Goal: Task Accomplishment & Management: Complete application form

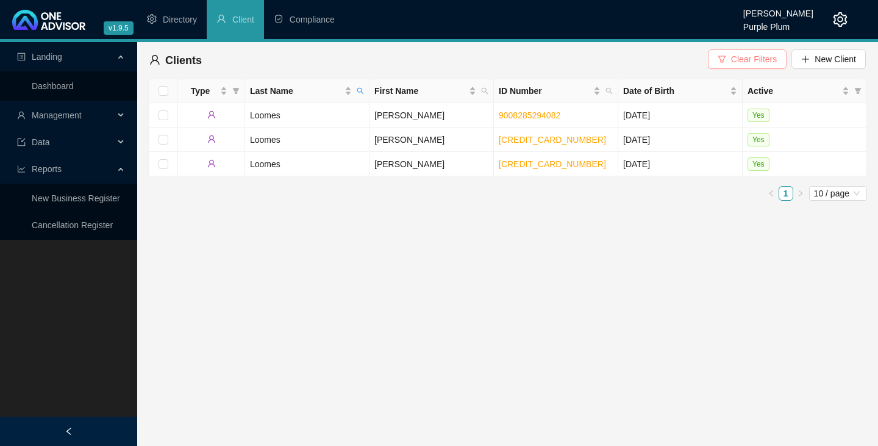
click at [752, 57] on span "Clear Filters" at bounding box center [754, 58] width 46 height 13
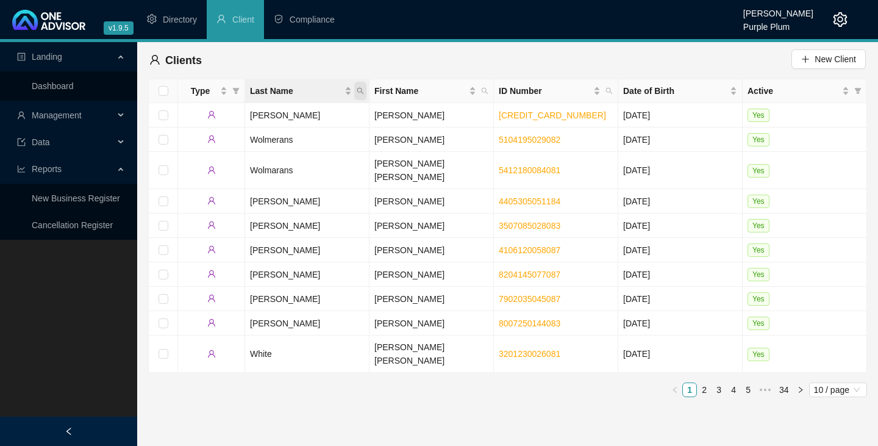
click at [360, 91] on icon "search" at bounding box center [360, 90] width 7 height 7
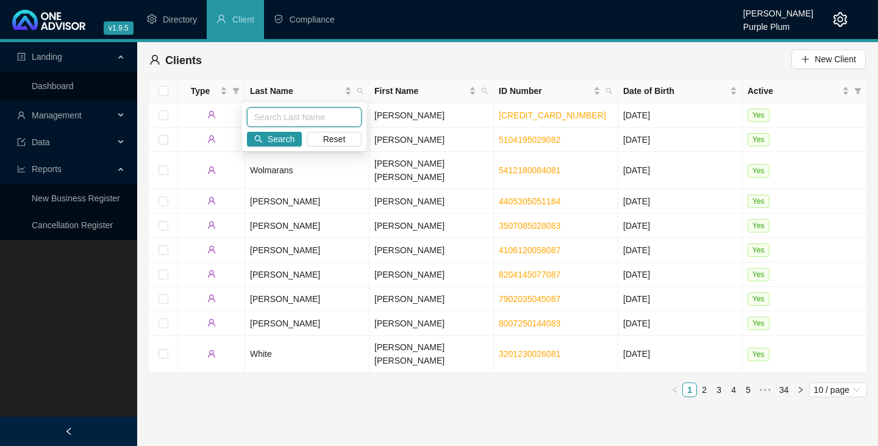
click at [251, 117] on input "text" at bounding box center [304, 117] width 115 height 20
type input "[PERSON_NAME]"
click at [277, 138] on span "Search" at bounding box center [281, 138] width 27 height 13
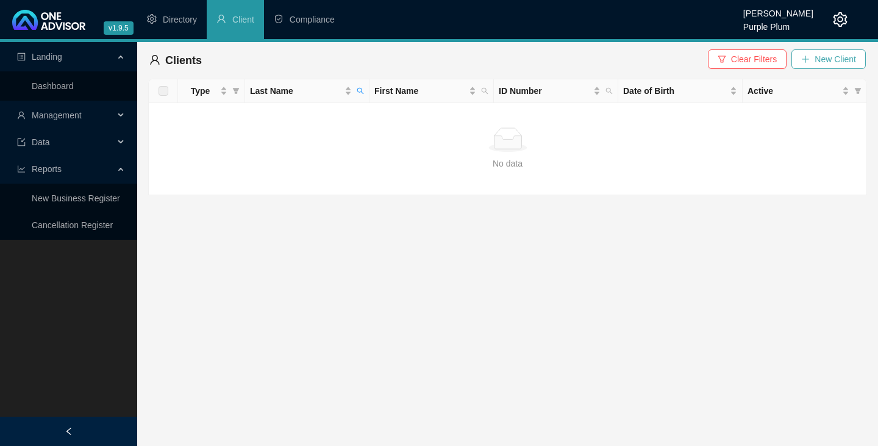
click at [828, 58] on span "New Client" at bounding box center [835, 58] width 41 height 13
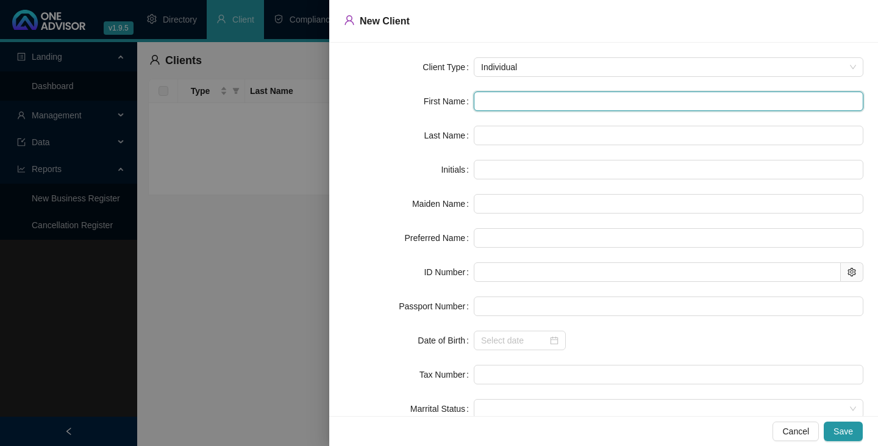
click at [492, 99] on input "text" at bounding box center [669, 101] width 390 height 20
type input "T"
type input "[PERSON_NAME]"
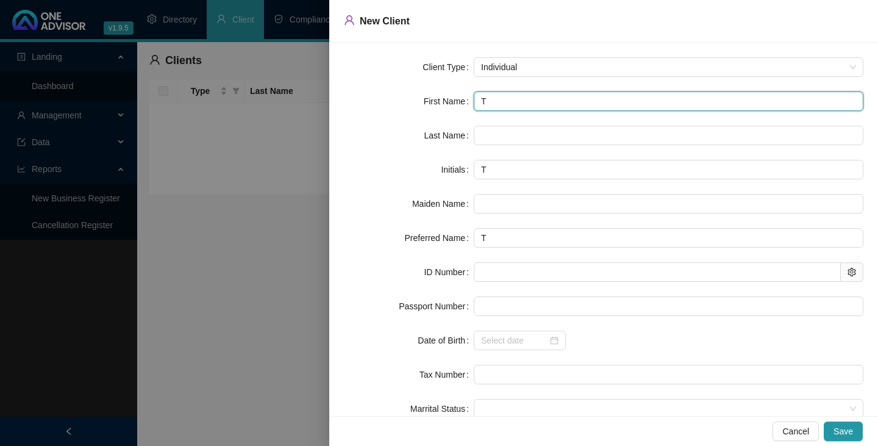
type input "[PERSON_NAME]"
type input "Tyr"
type input "Tyro"
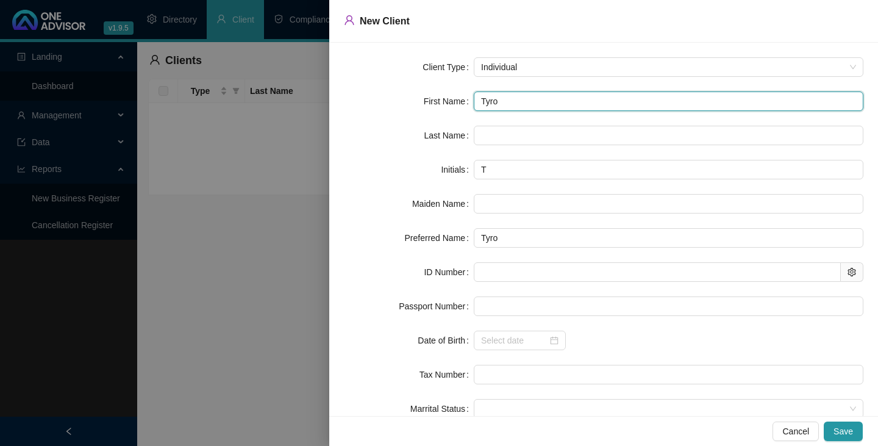
type input "[PERSON_NAME]"
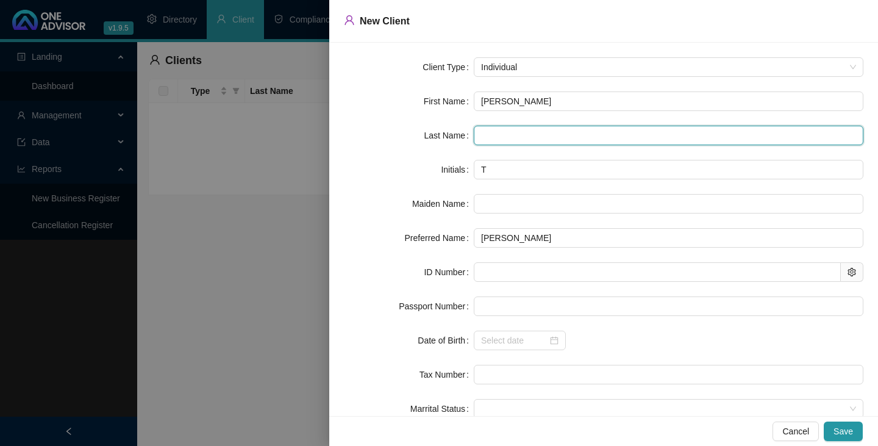
click at [485, 134] on input "text" at bounding box center [669, 136] width 390 height 20
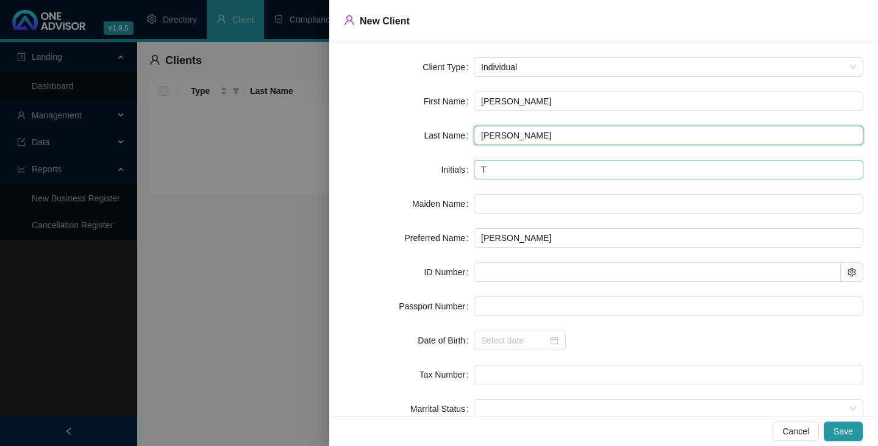
type input "[PERSON_NAME]"
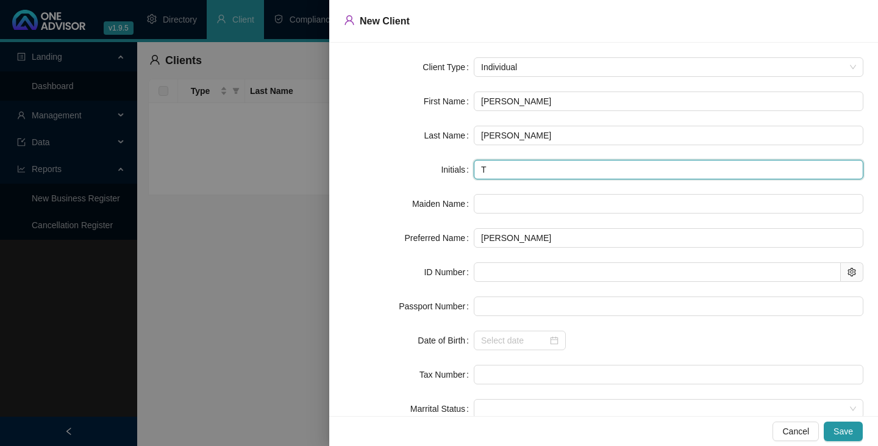
click at [486, 170] on input "T" at bounding box center [669, 170] width 390 height 20
type input "TA"
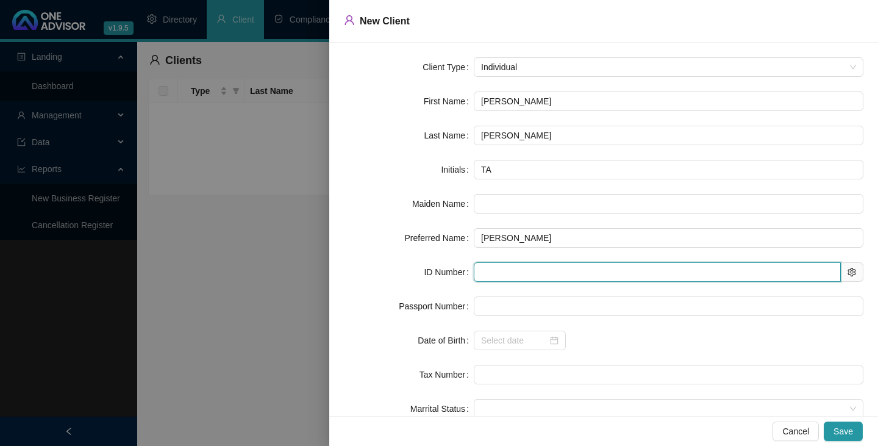
click at [476, 271] on input "text" at bounding box center [657, 272] width 367 height 20
type input "790710"
type input "[DATE]"
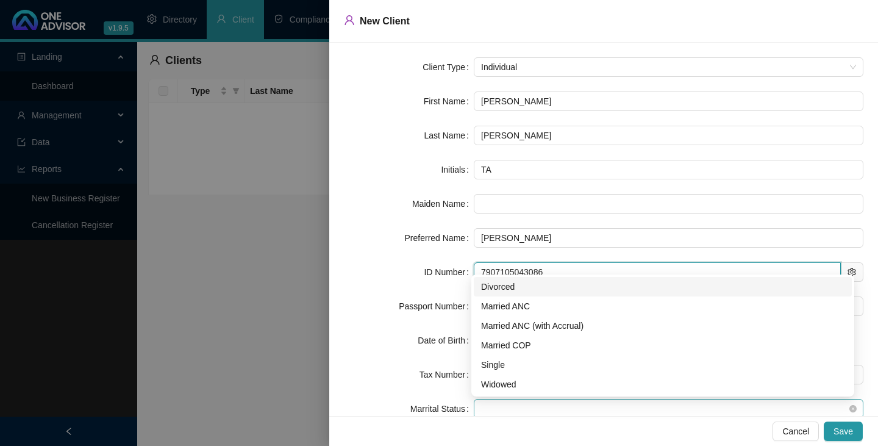
click at [481, 407] on span at bounding box center [668, 408] width 375 height 18
type input "7907105043086"
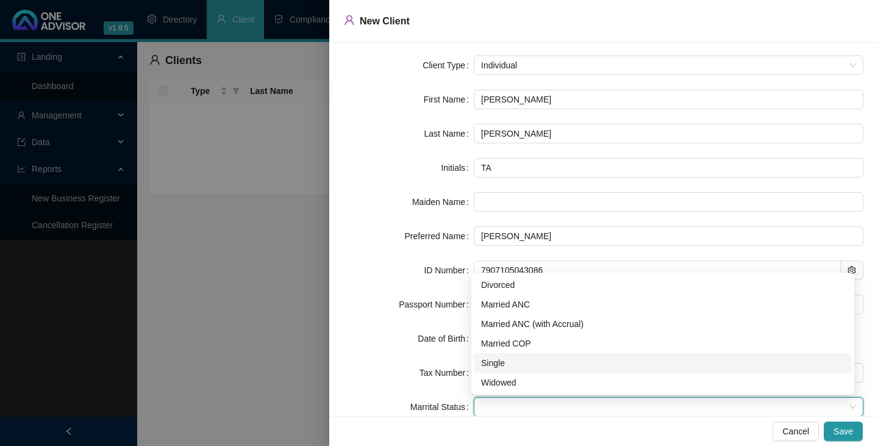
click at [501, 362] on div "Single" at bounding box center [662, 362] width 363 height 13
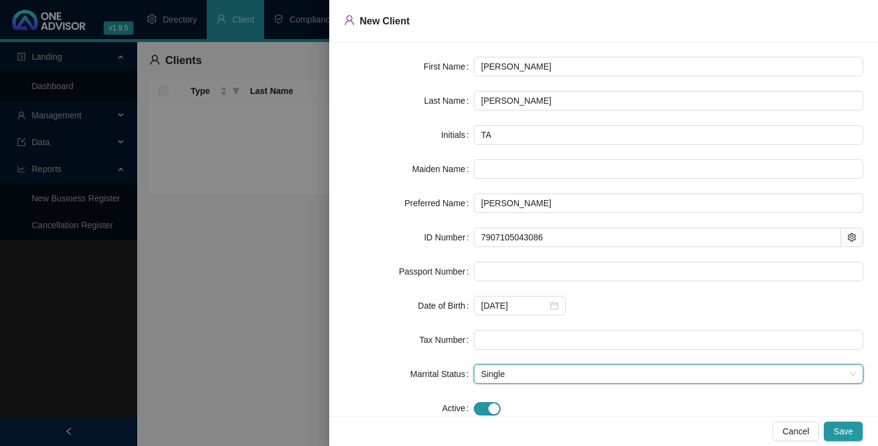
scroll to position [66, 0]
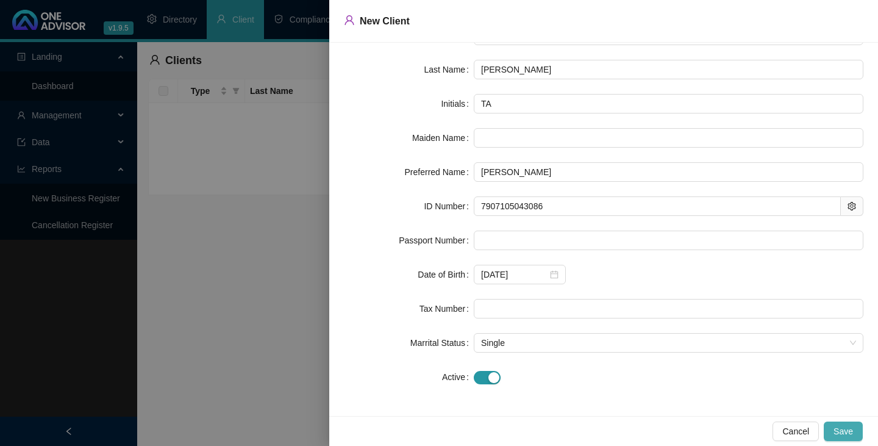
click at [850, 429] on span "Save" at bounding box center [844, 430] width 20 height 13
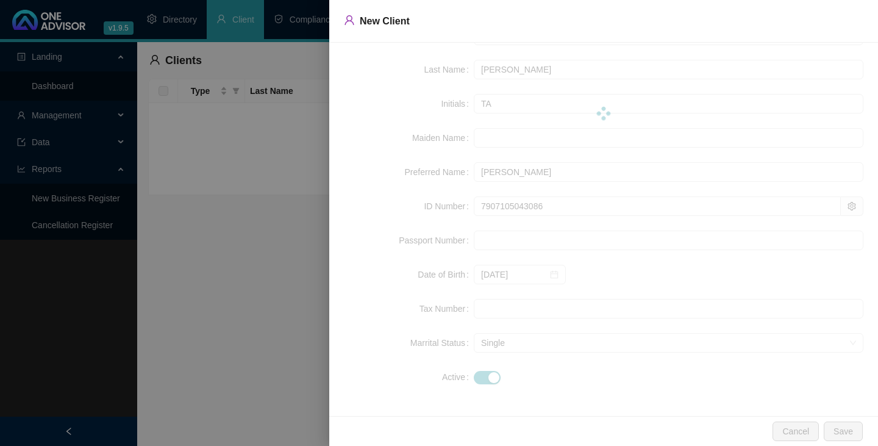
scroll to position [0, 0]
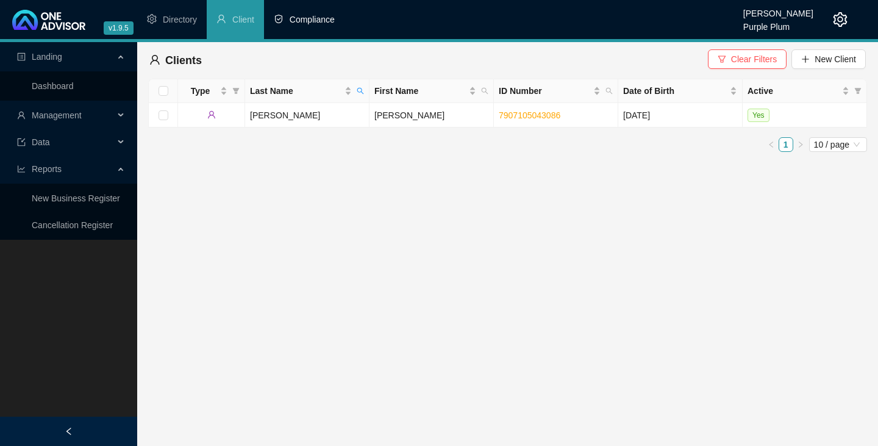
click at [315, 18] on span "Compliance" at bounding box center [312, 20] width 45 height 10
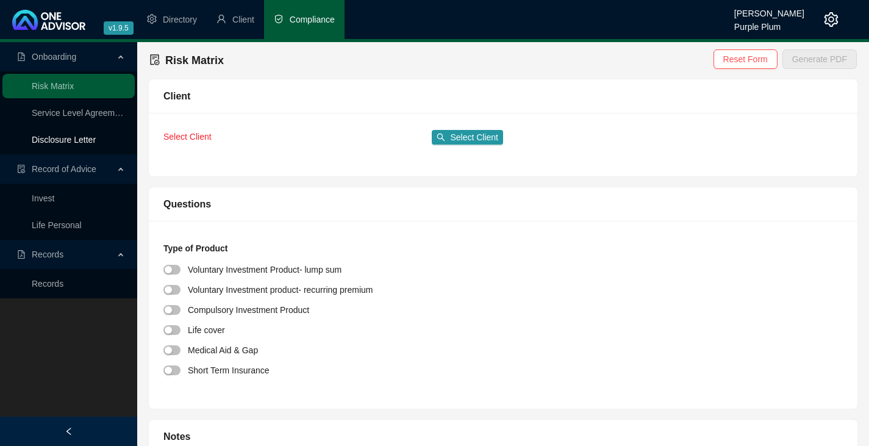
click at [74, 139] on link "Disclosure Letter" at bounding box center [64, 140] width 64 height 10
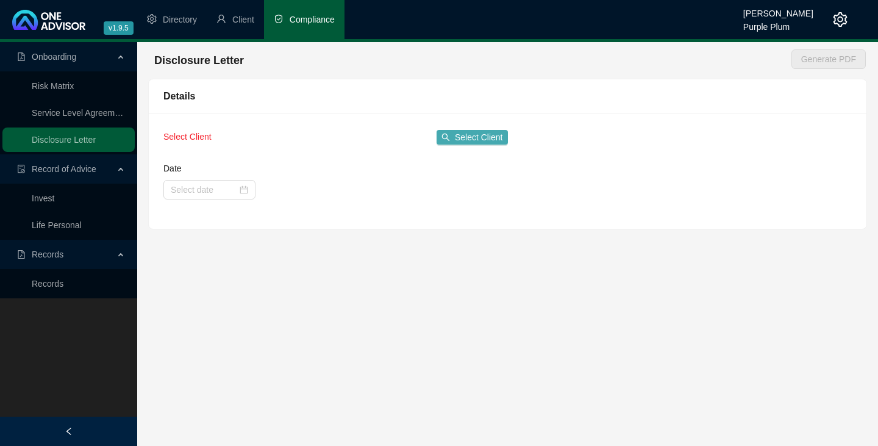
click at [467, 137] on span "Select Client" at bounding box center [479, 137] width 48 height 13
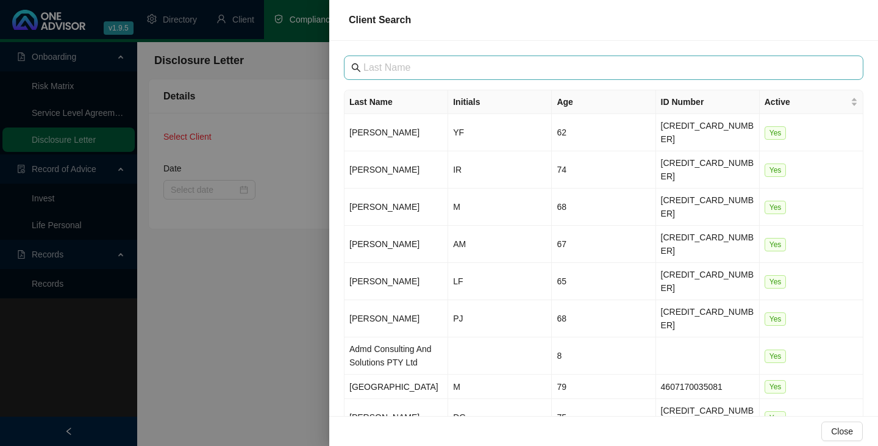
click at [362, 68] on span at bounding box center [604, 67] width 520 height 24
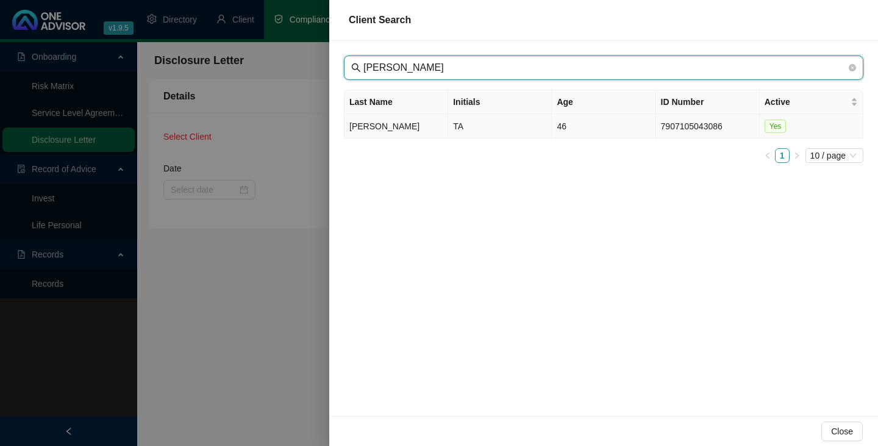
type input "[PERSON_NAME]"
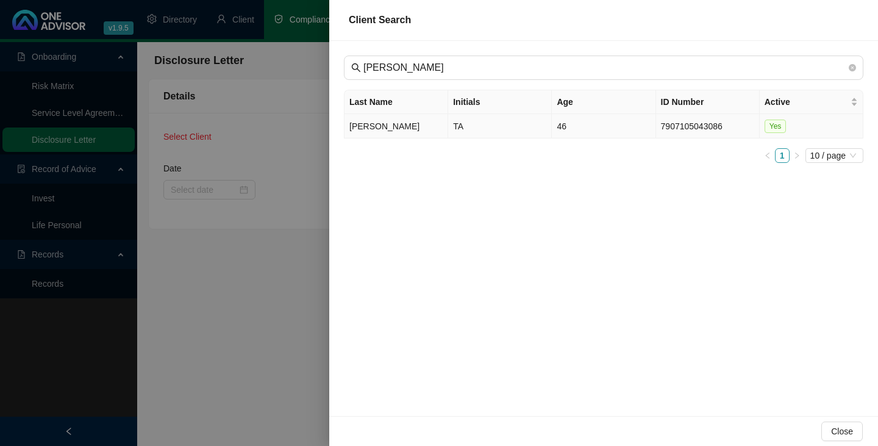
click at [364, 127] on td "[PERSON_NAME]" at bounding box center [397, 126] width 104 height 24
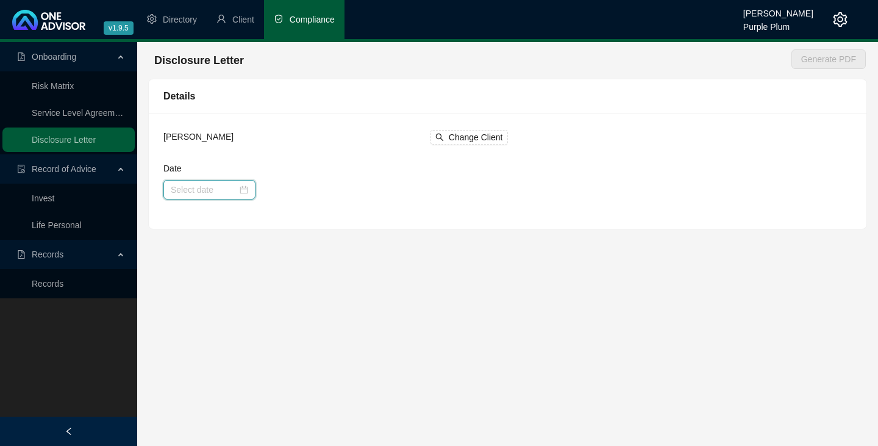
click at [171, 187] on input "Date" at bounding box center [204, 189] width 66 height 13
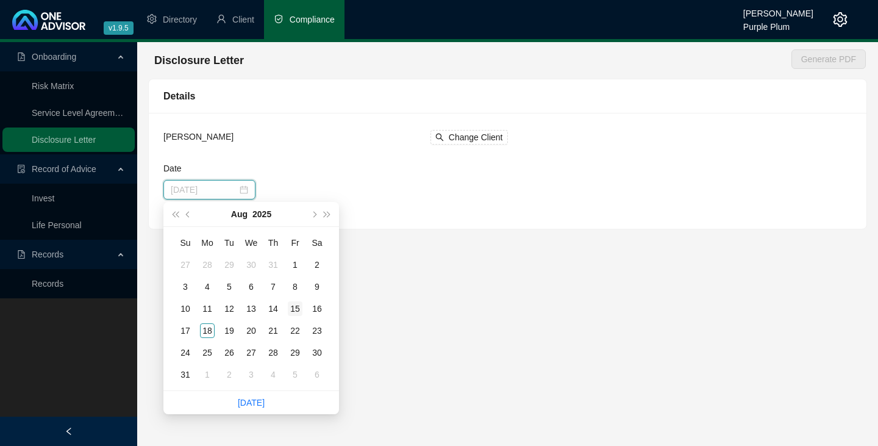
type input "[DATE]"
click at [298, 309] on div "15" at bounding box center [295, 308] width 15 height 15
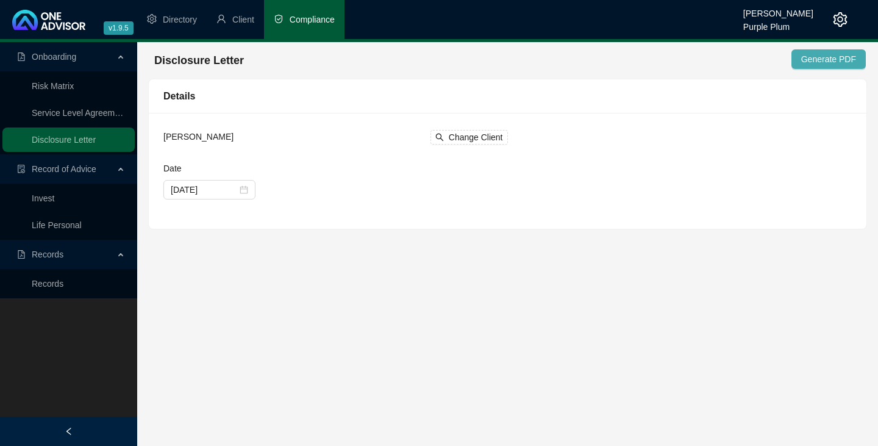
click at [839, 60] on span "Generate PDF" at bounding box center [828, 58] width 55 height 13
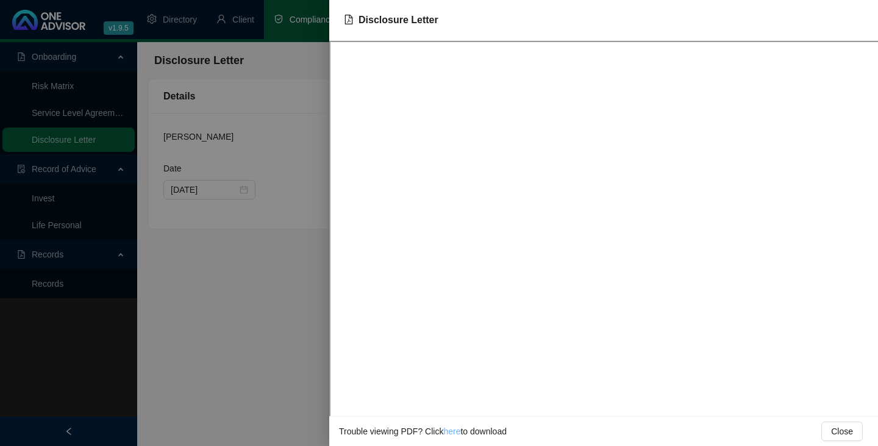
click at [453, 432] on link "here" at bounding box center [451, 431] width 17 height 10
click at [90, 307] on div at bounding box center [439, 223] width 878 height 446
